Goal: Navigation & Orientation: Find specific page/section

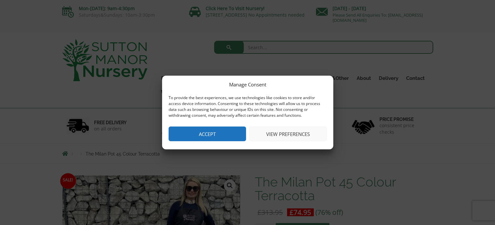
click at [235, 132] on button "Accept" at bounding box center [207, 133] width 77 height 15
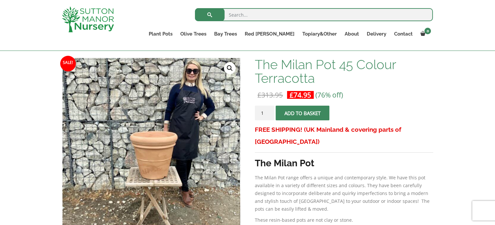
scroll to position [98, 0]
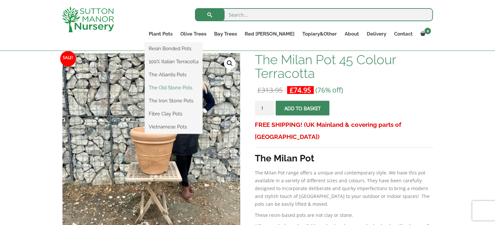
click at [198, 88] on link "The Old Stone Pots" at bounding box center [174, 88] width 58 height 10
click at [192, 128] on link "Vietnamese Pots" at bounding box center [174, 127] width 58 height 10
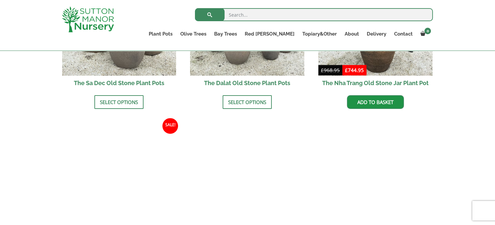
scroll to position [651, 0]
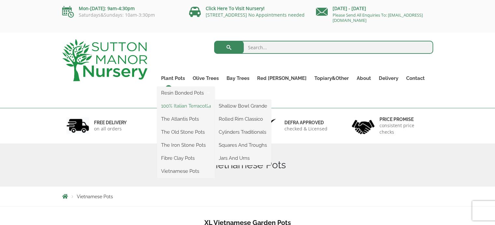
click at [192, 103] on link "100% Italian Terracotta" at bounding box center [186, 106] width 58 height 10
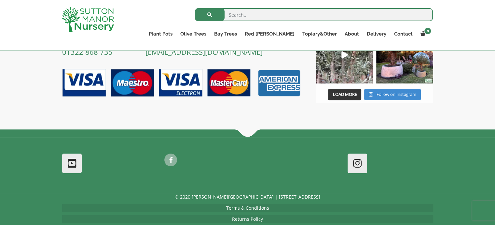
scroll to position [651, 0]
